Goal: Task Accomplishment & Management: Complete application form

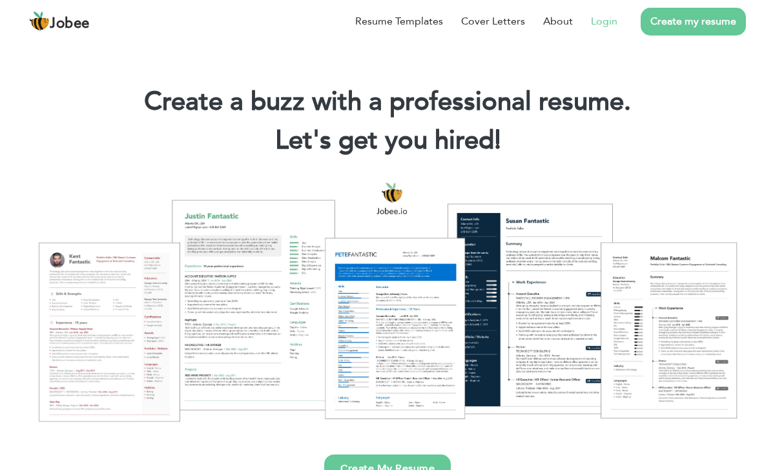
click at [609, 11] on li "Login" at bounding box center [595, 22] width 45 height 34
click at [609, 16] on link "Login" at bounding box center [604, 22] width 26 height 16
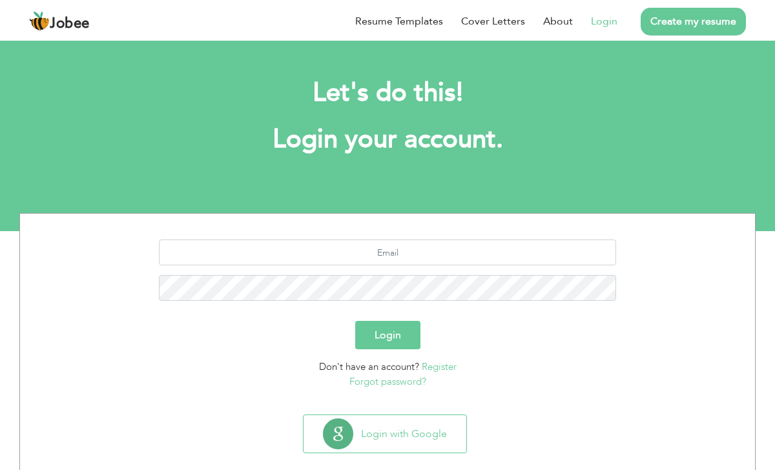
scroll to position [20, 0]
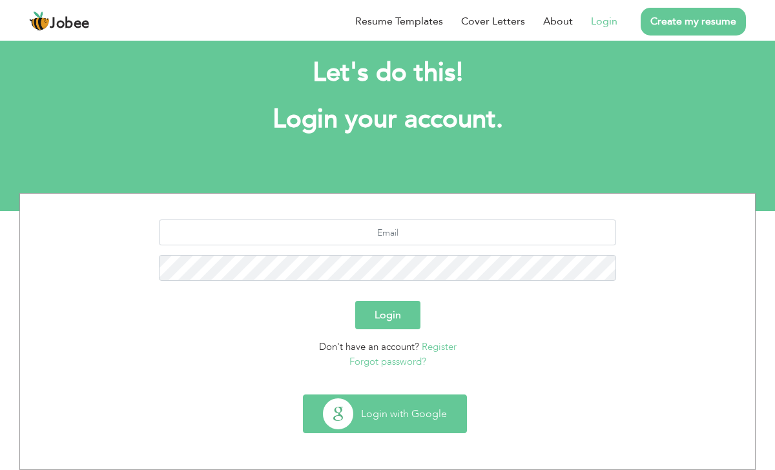
click at [441, 405] on button "Login with Google" at bounding box center [385, 413] width 163 height 37
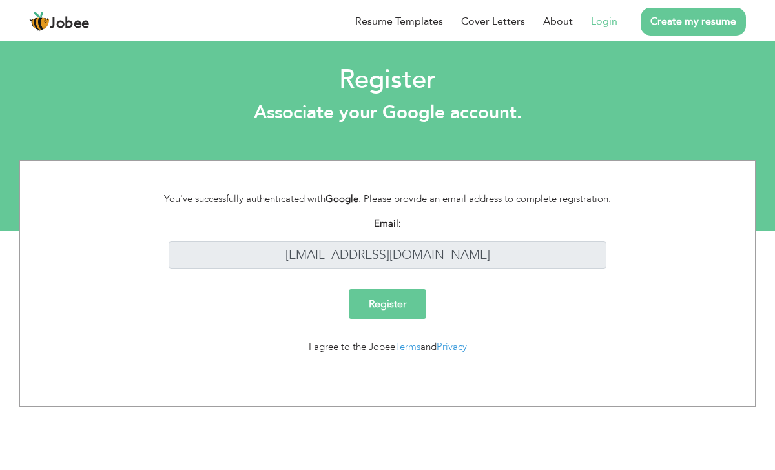
click at [408, 315] on input "Register" at bounding box center [388, 304] width 78 height 30
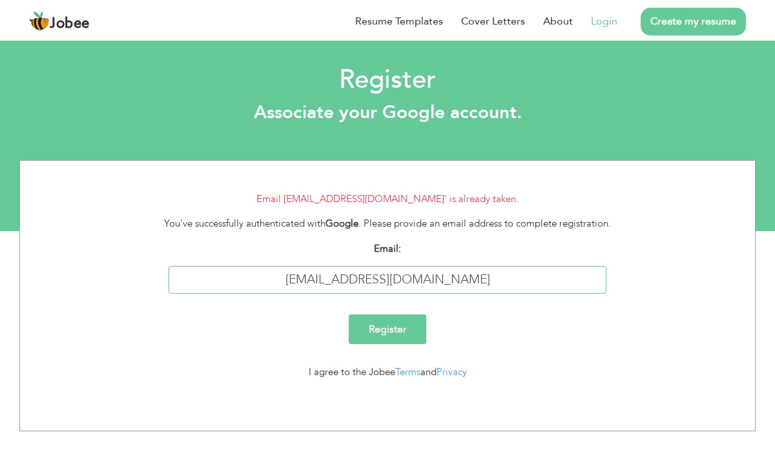
drag, startPoint x: 470, startPoint y: 282, endPoint x: 318, endPoint y: 282, distance: 151.8
click at [318, 282] on input "dani.peer7@gmail.com" at bounding box center [388, 280] width 439 height 28
click at [605, 15] on link "Login" at bounding box center [604, 22] width 26 height 16
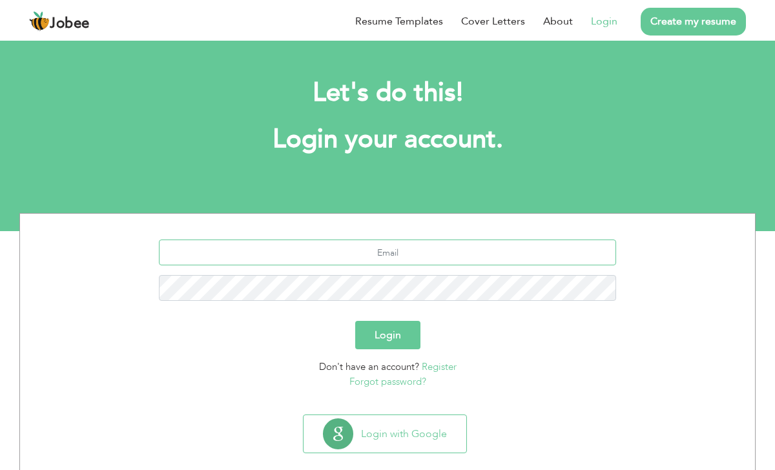
click at [423, 255] on input "text" at bounding box center [388, 253] width 458 height 26
type input "[EMAIL_ADDRESS][DOMAIN_NAME]"
click at [355, 321] on button "Login" at bounding box center [387, 335] width 65 height 28
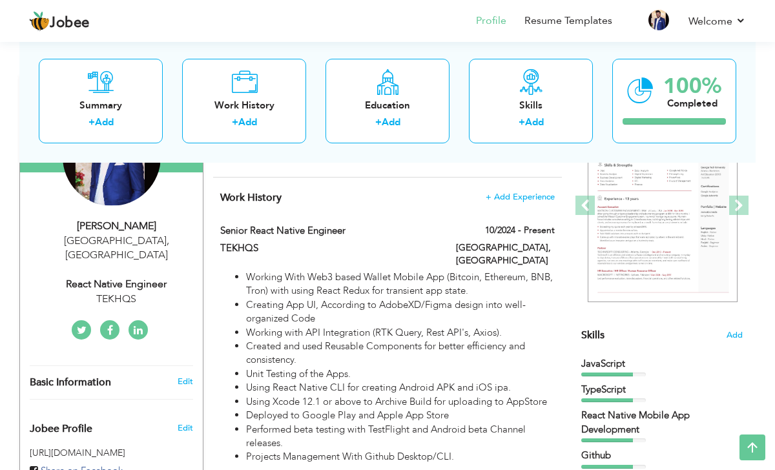
scroll to position [209, 0]
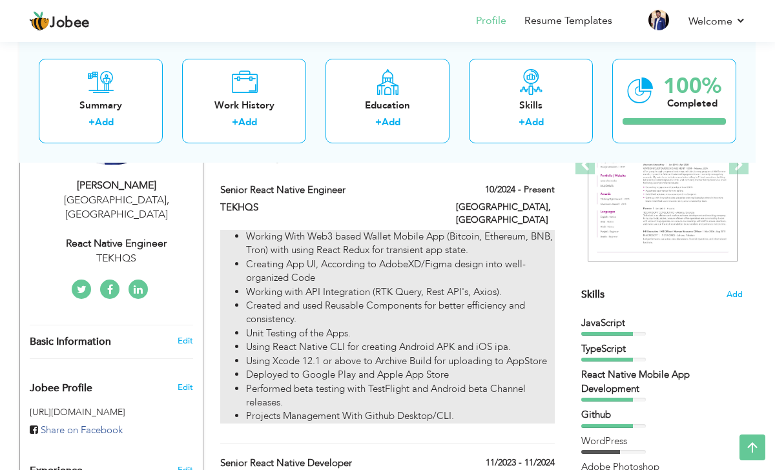
click at [476, 309] on li "Created and used Reusable Components for better efficiency and consistency." at bounding box center [400, 313] width 309 height 28
type input "Senior React Native Engineer"
type input "TEKHQS"
type input "10/2024"
type input "[GEOGRAPHIC_DATA]"
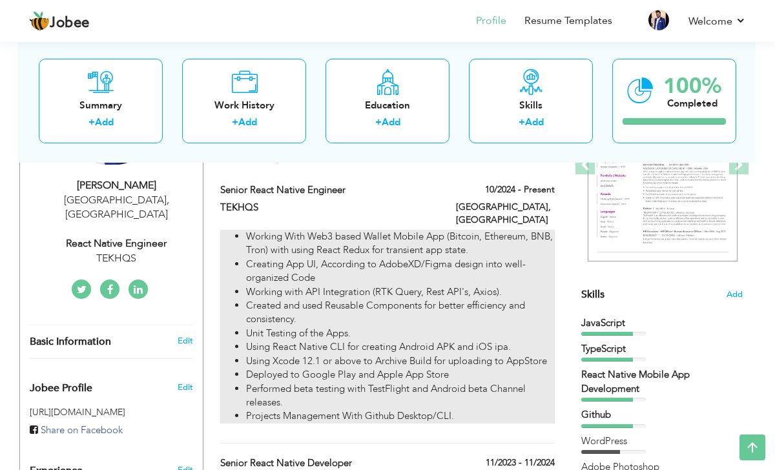
type input "[GEOGRAPHIC_DATA]"
checkbox input "true"
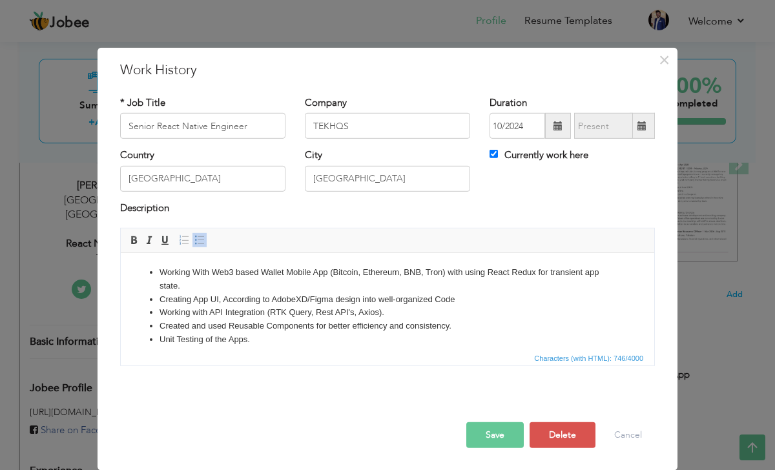
click at [339, 271] on li "Working With Web3 based Wallet Mobile App (Bitcoin, Ethereum, BNB, Tron) with u…" at bounding box center [388, 279] width 456 height 27
click at [407, 272] on li "Working With Web3 based Wallet Mobile App (Base, Ethereum, BNB, Tron) with usin…" at bounding box center [388, 279] width 456 height 27
click at [439, 276] on li "Working With Web3 based Wallet Mobile App (Base, Ethereum, Solana , Tron) with …" at bounding box center [388, 279] width 456 height 27
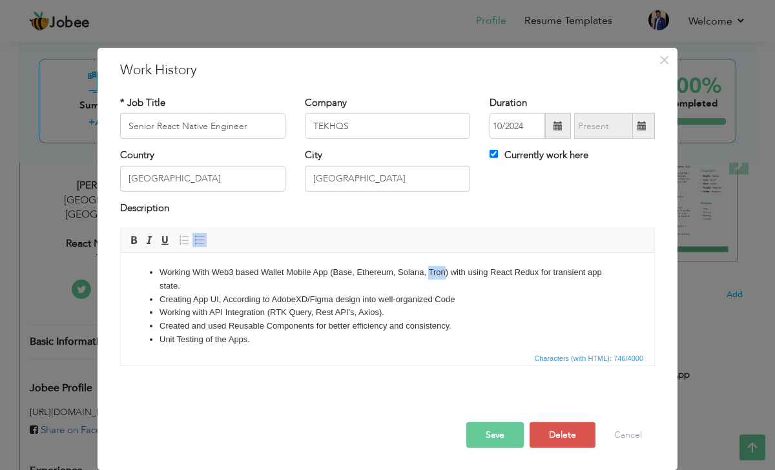
click at [439, 276] on li "Working With Web3 based Wallet Mobile App (Base, Ethereum, Solana , Tron) with …" at bounding box center [388, 279] width 456 height 27
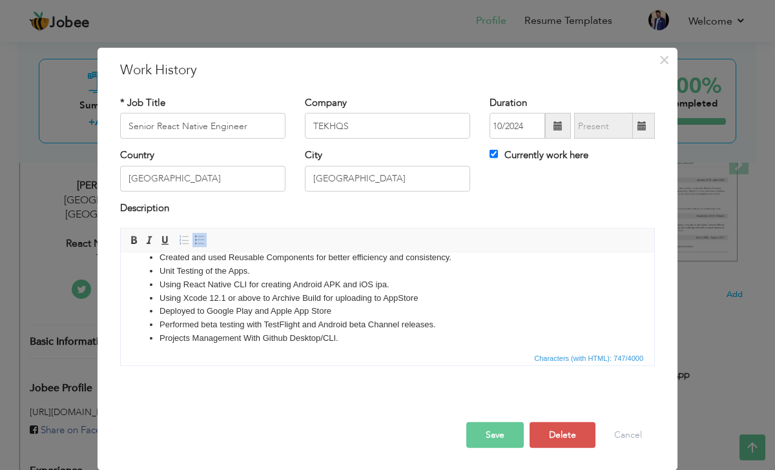
scroll to position [77, 0]
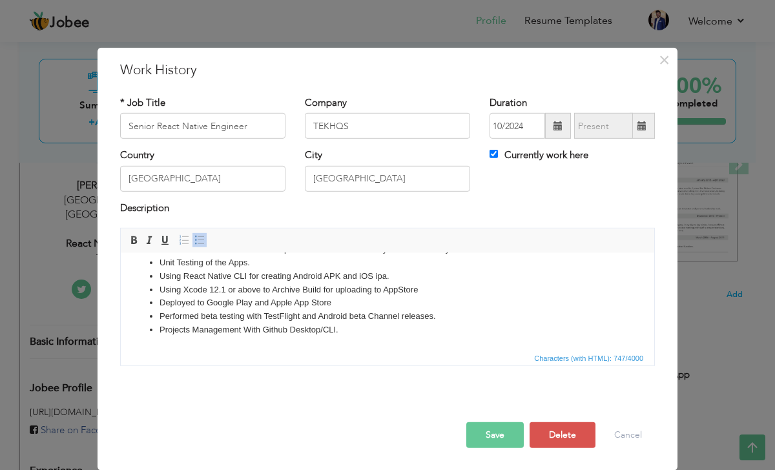
click at [375, 320] on li "Performed beta testing with TestFlight and Android beta Channel releases." at bounding box center [388, 317] width 456 height 14
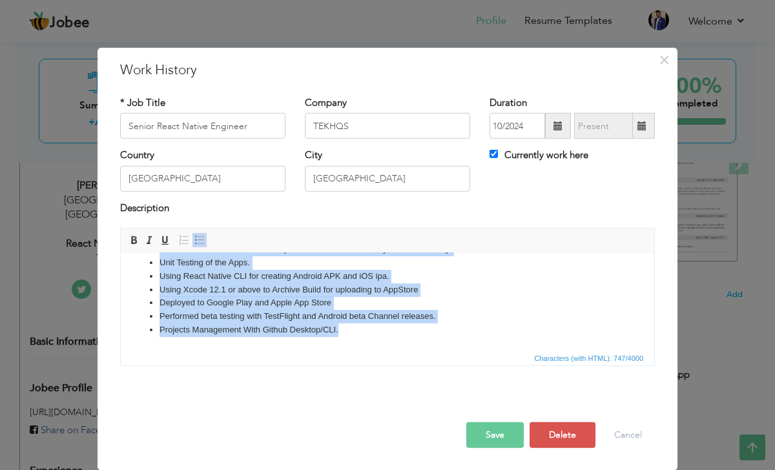
copy ul "Working With Web3 based Wallet Mobile App (Base, Ethereum, Solana , World) with…"
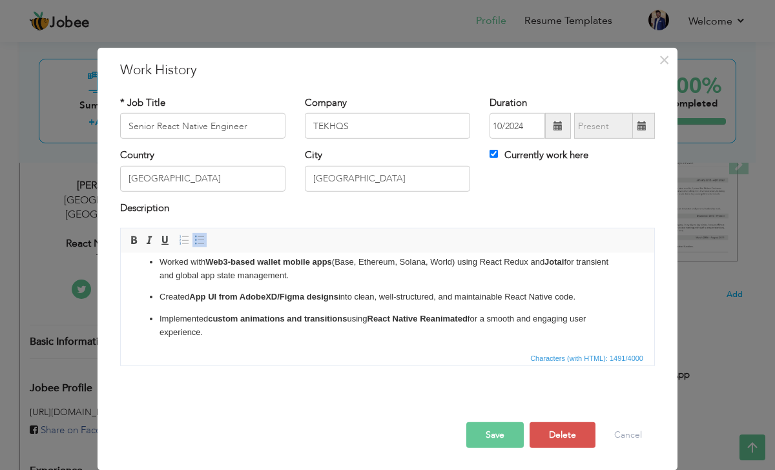
scroll to position [0, 0]
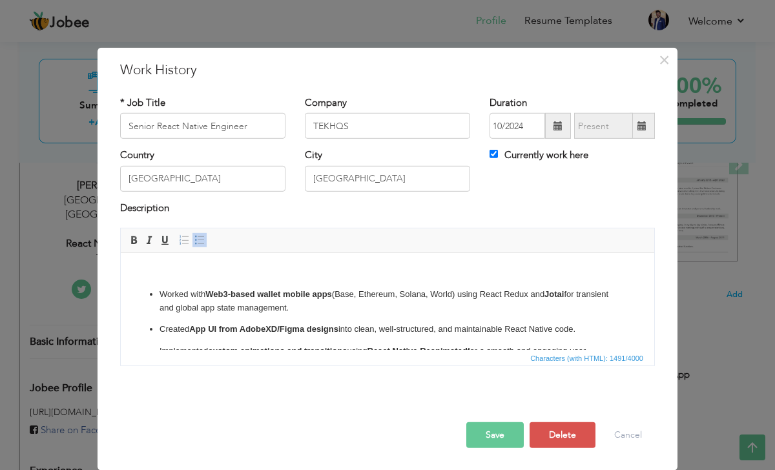
click at [201, 243] on span at bounding box center [199, 240] width 10 height 10
click at [223, 309] on p "Worked with Web3-based wallet mobile apps (Base, Ethereum, Solana, World) using…" at bounding box center [388, 301] width 456 height 27
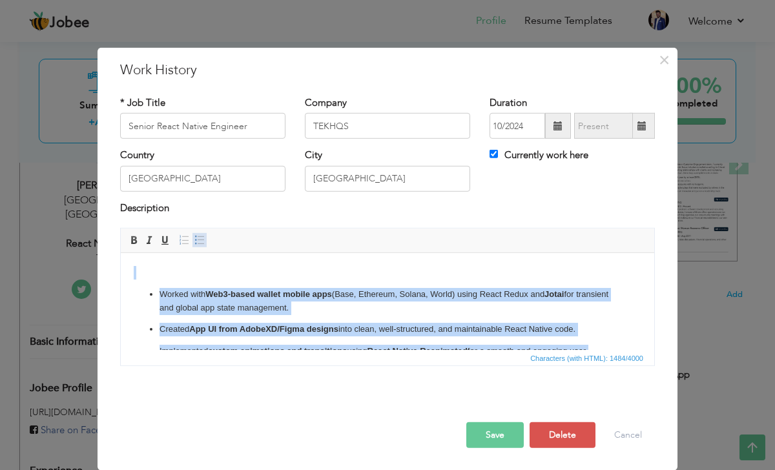
click at [200, 237] on span at bounding box center [199, 240] width 10 height 10
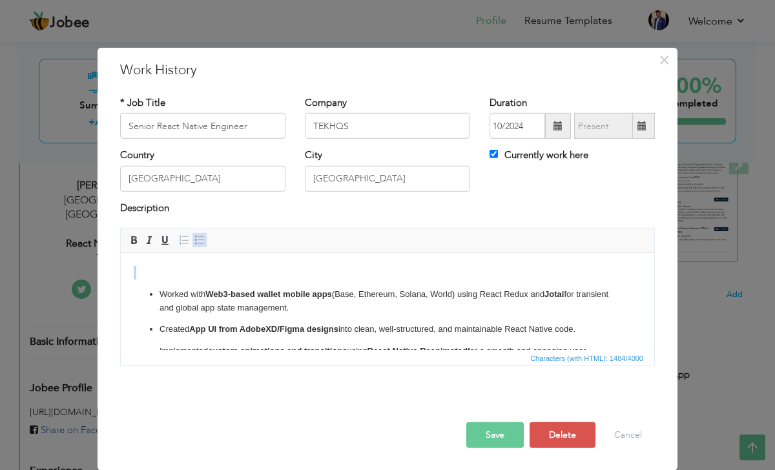
click at [200, 238] on span at bounding box center [199, 240] width 10 height 10
click p
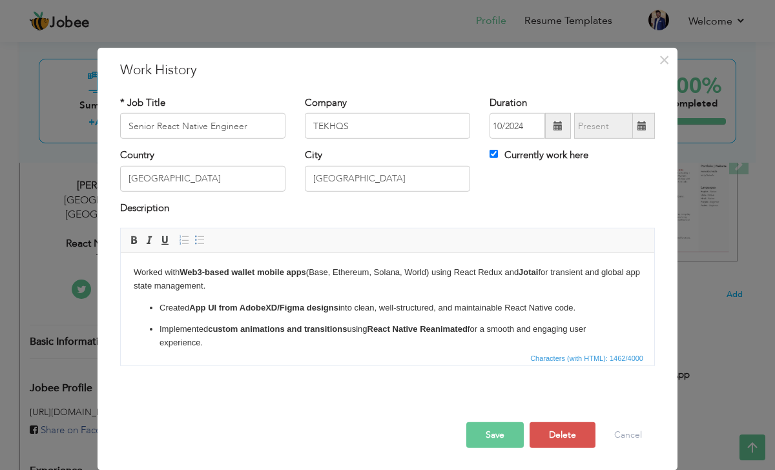
click p "Worked with Web3-based wallet mobile apps (Base, Ethereum, Solana, World) using…"
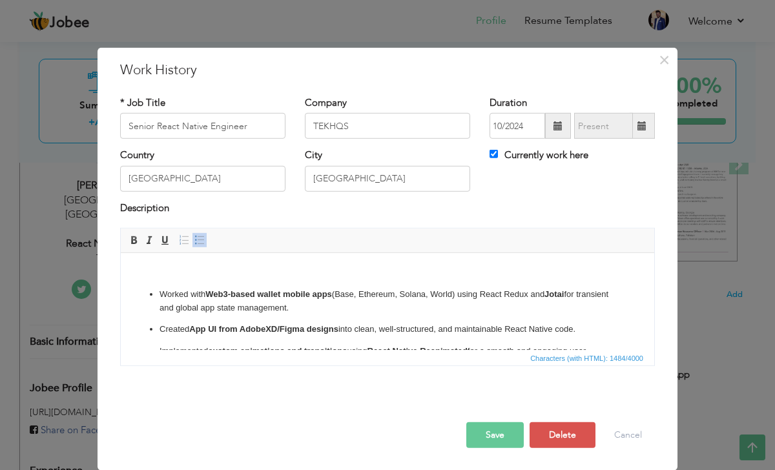
click at [205, 289] on p "Worked with Web3-based wallet mobile apps (Base, Ethereum, Solana, World) using…" at bounding box center [388, 301] width 456 height 27
click at [207, 284] on body "Worked with Web3-based wallet mobile apps (Base, Ethereum, Solana, World) using…" at bounding box center [388, 413] width 508 height 294
click at [495, 437] on button "Save" at bounding box center [494, 435] width 57 height 26
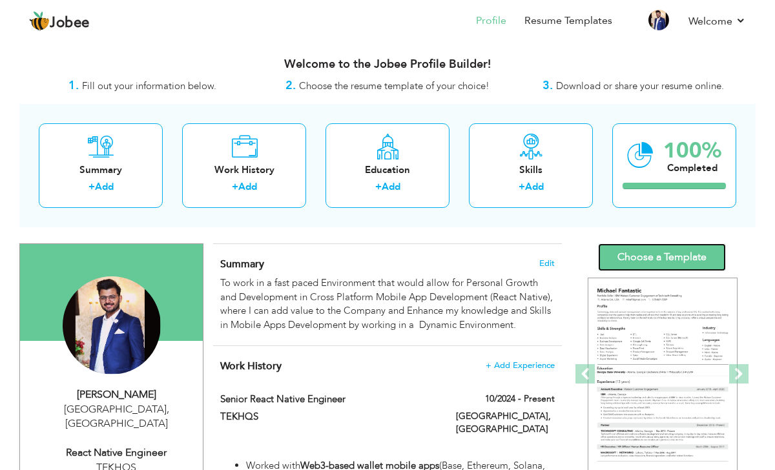
click at [650, 251] on link "Choose a Template" at bounding box center [662, 258] width 128 height 28
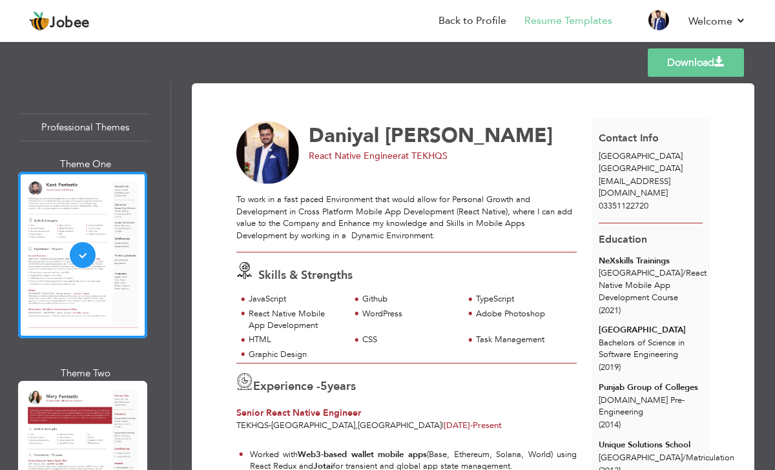
click at [686, 65] on link "Download" at bounding box center [696, 62] width 96 height 28
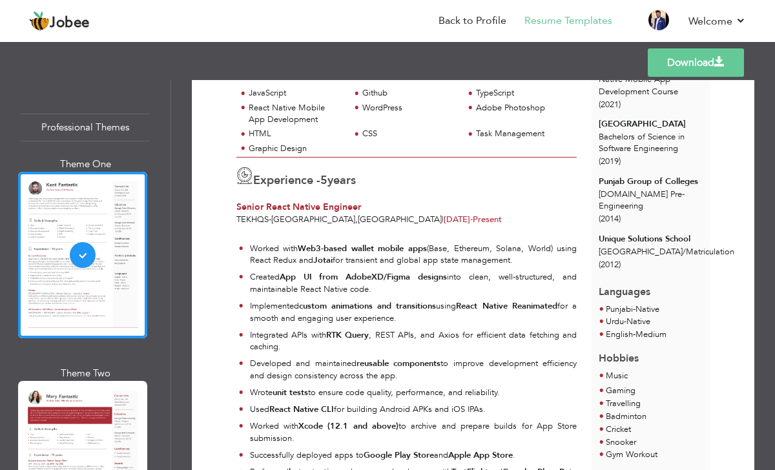
scroll to position [209, 0]
